Goal: Information Seeking & Learning: Learn about a topic

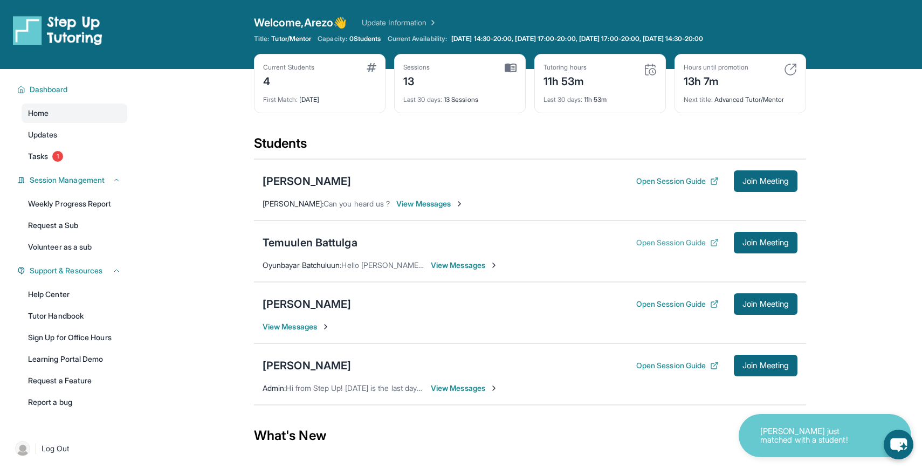
click at [655, 241] on button "Open Session Guide" at bounding box center [677, 242] width 82 height 11
click at [448, 264] on span "View Messages" at bounding box center [464, 265] width 67 height 11
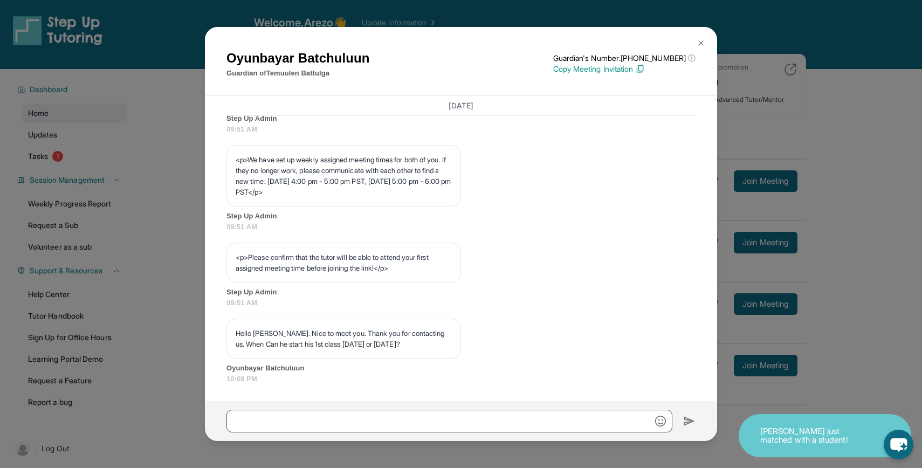
scroll to position [608, 0]
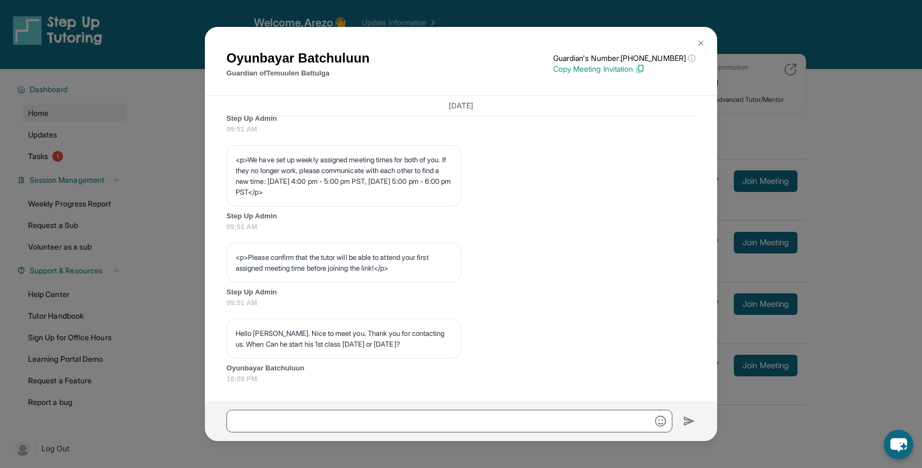
click at [258, 60] on h1 "Oyunbayar Batchuluun" at bounding box center [297, 58] width 143 height 19
copy h1 "Oyunbayar"
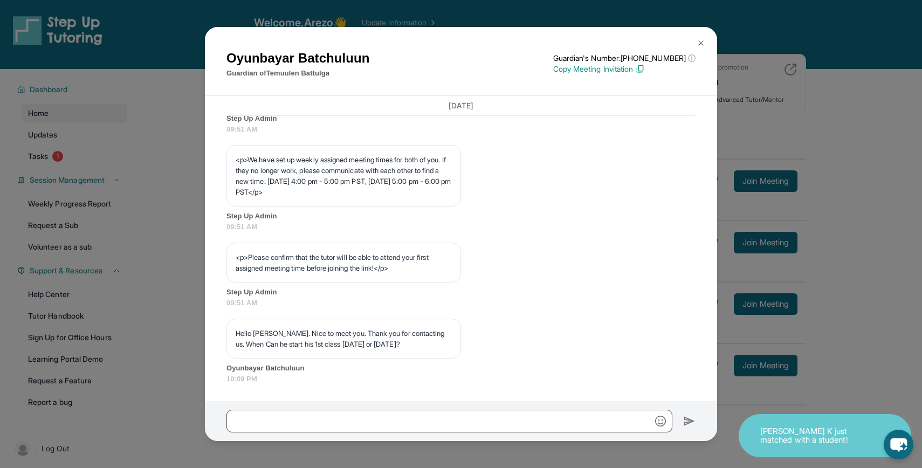
click at [318, 180] on p "<p>We have set up weekly assigned meeting times for both of you. If they no lon…" at bounding box center [344, 175] width 216 height 43
drag, startPoint x: 319, startPoint y: 180, endPoint x: 399, endPoint y: 181, distance: 79.8
click at [399, 181] on p "<p>We have set up weekly assigned meeting times for both of you. If they no lon…" at bounding box center [344, 175] width 216 height 43
copy p "[DATE] 4:00 pm - 5:00"
click at [346, 172] on p "<p>We have set up weekly assigned meeting times for both of you. If they no lon…" at bounding box center [344, 175] width 216 height 43
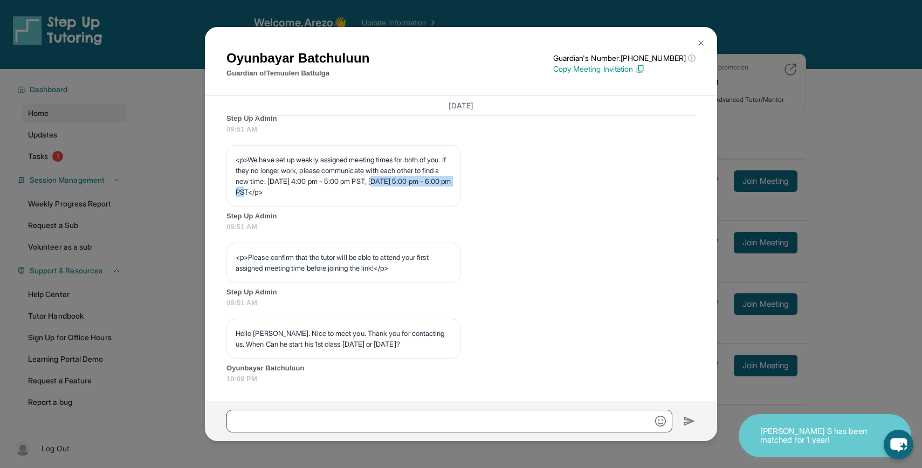
drag, startPoint x: 236, startPoint y: 191, endPoint x: 331, endPoint y: 195, distance: 95.0
click at [331, 195] on p "<p>We have set up weekly assigned meeting times for both of you. If they no lon…" at bounding box center [344, 175] width 216 height 43
copy p "[DATE] 5:00 pm - 6:00 pm"
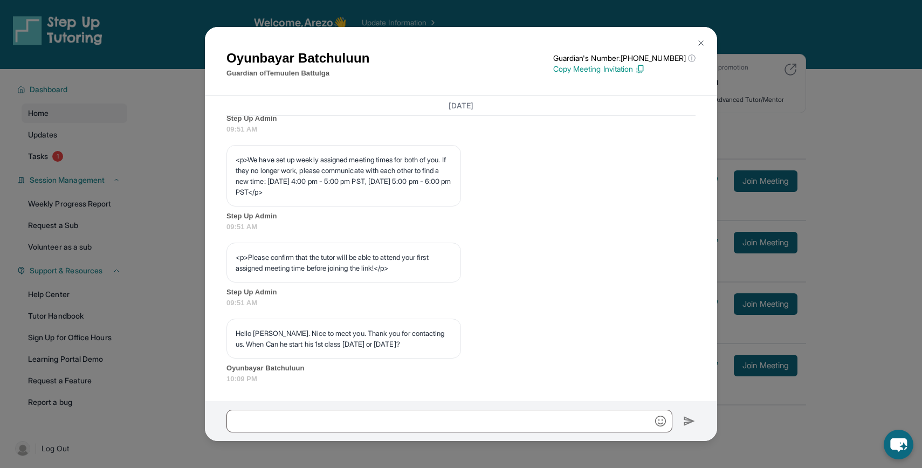
click at [261, 51] on h1 "Oyunbayar Batchuluun" at bounding box center [297, 58] width 143 height 19
copy h1 "Oyunbayar"
click at [284, 74] on p "Guardian of Temuulen Battulga" at bounding box center [297, 73] width 143 height 11
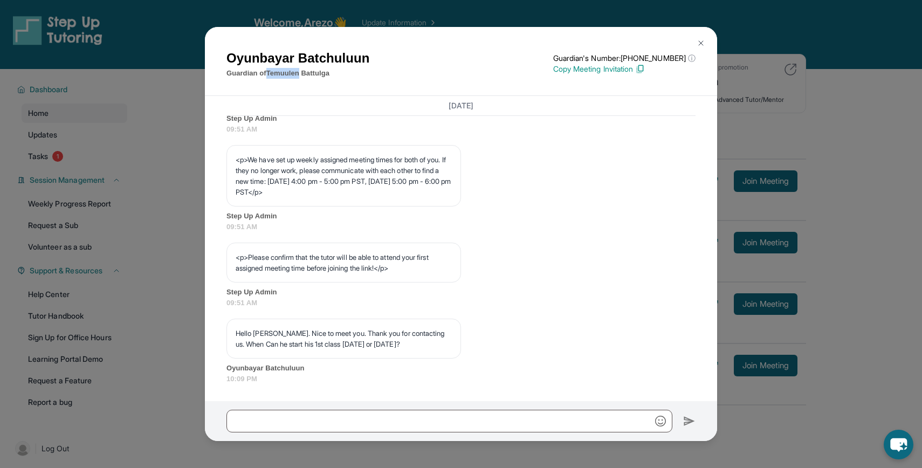
copy p "Temuulen"
click at [273, 49] on h1 "Oyunbayar Batchuluun" at bounding box center [297, 58] width 143 height 19
click at [273, 57] on h1 "Oyunbayar Batchuluun" at bounding box center [297, 58] width 143 height 19
copy h1 "Oyunbayar"
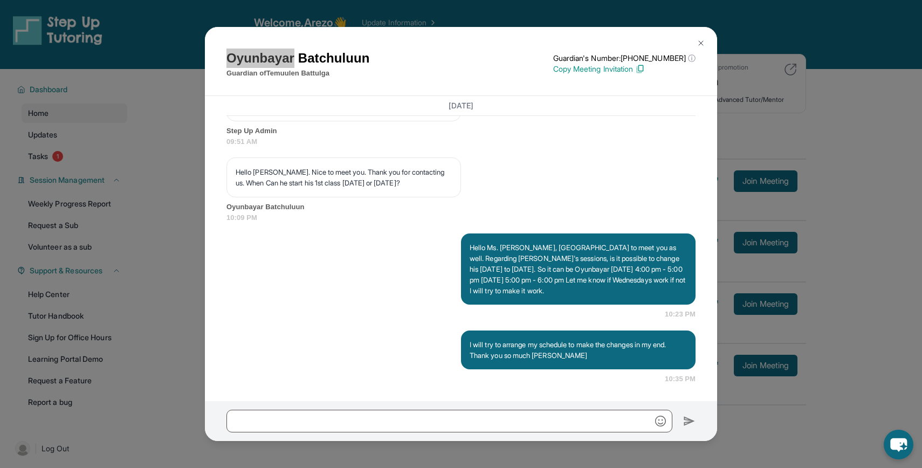
scroll to position [769, 0]
